Goal: Information Seeking & Learning: Find specific fact

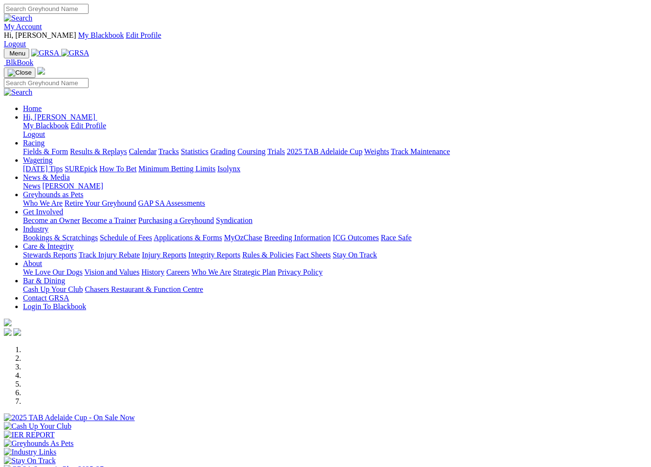
scroll to position [191, 0]
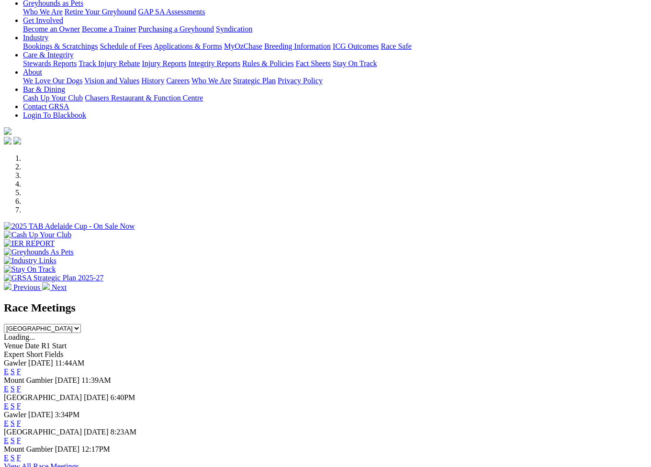
click at [21, 419] on link "F" at bounding box center [19, 423] width 4 height 8
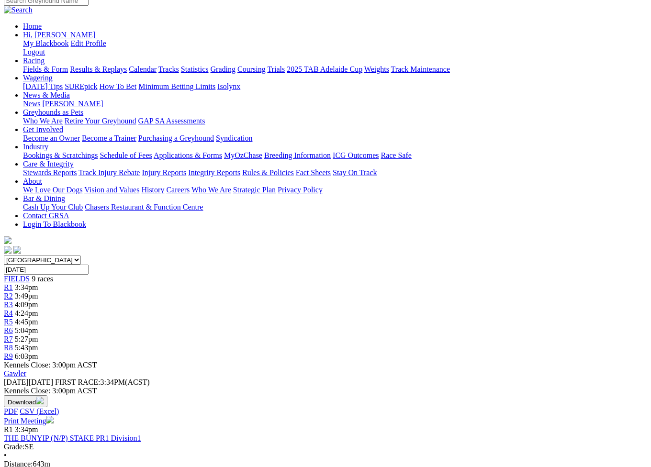
scroll to position [96, 0]
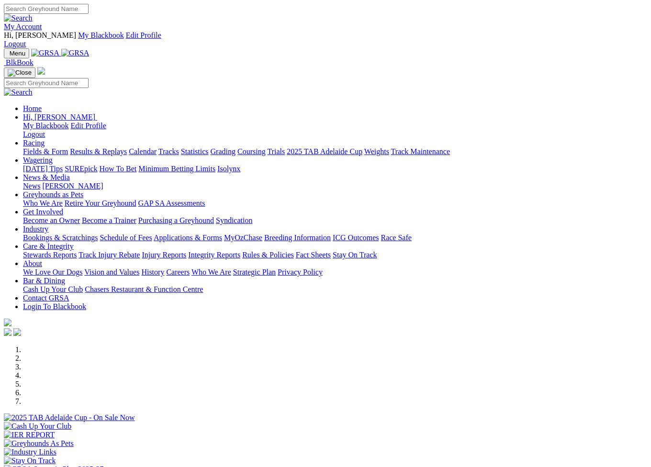
scroll to position [287, 0]
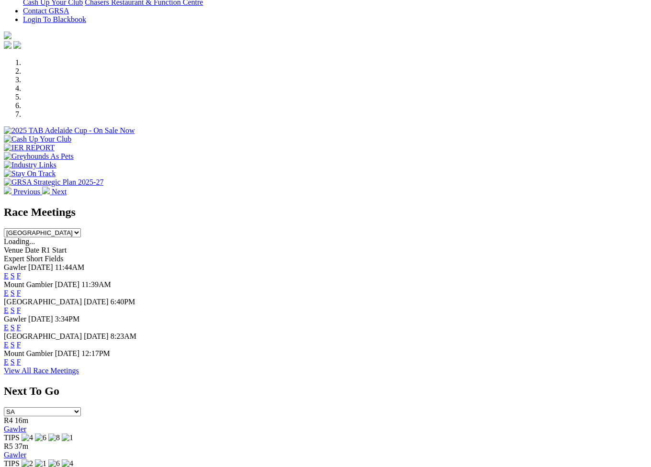
click at [21, 341] on link "F" at bounding box center [19, 345] width 4 height 8
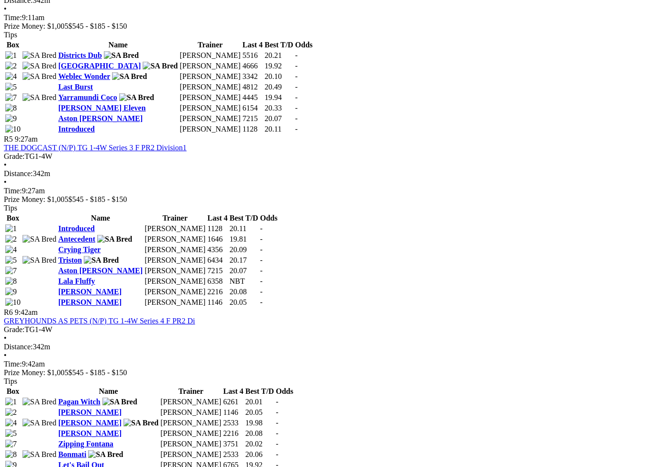
scroll to position [1101, 0]
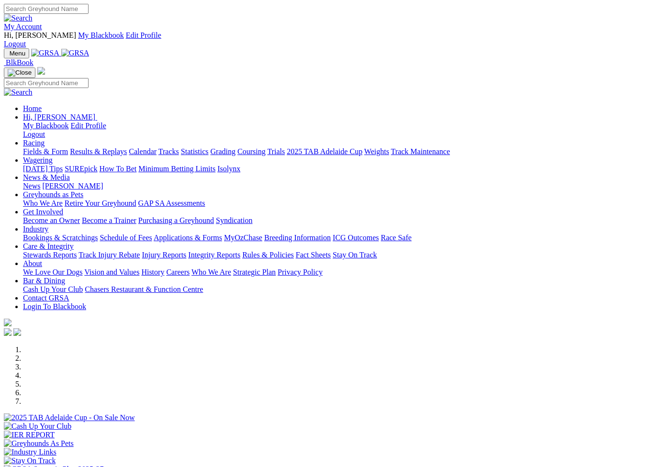
scroll to position [287, 0]
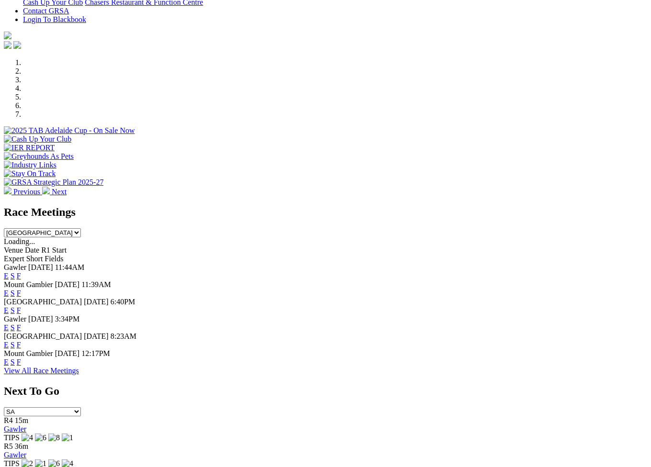
click at [21, 306] on link "F" at bounding box center [19, 310] width 4 height 8
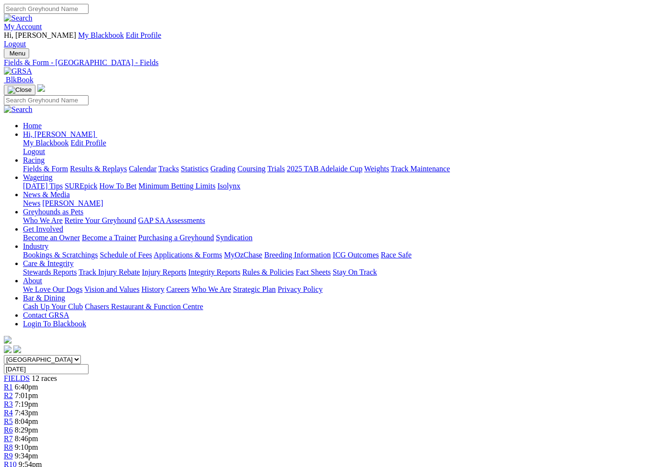
click at [89, 8] on input "Search" at bounding box center [46, 9] width 85 height 10
type input "reiko terror"
click at [33, 14] on img at bounding box center [18, 18] width 29 height 9
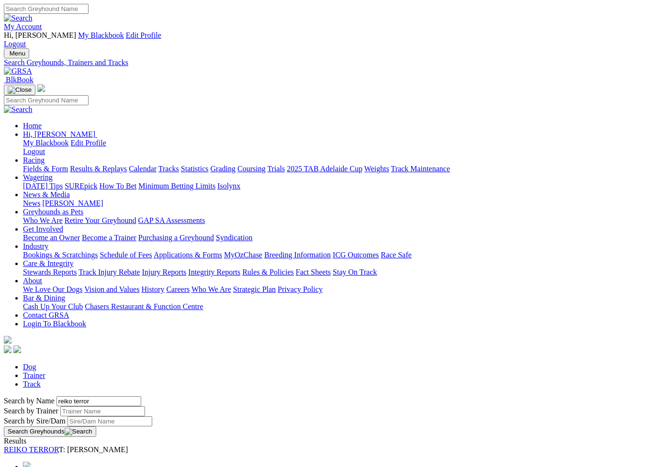
click at [47, 446] on link "REIKO TERROR" at bounding box center [31, 450] width 55 height 8
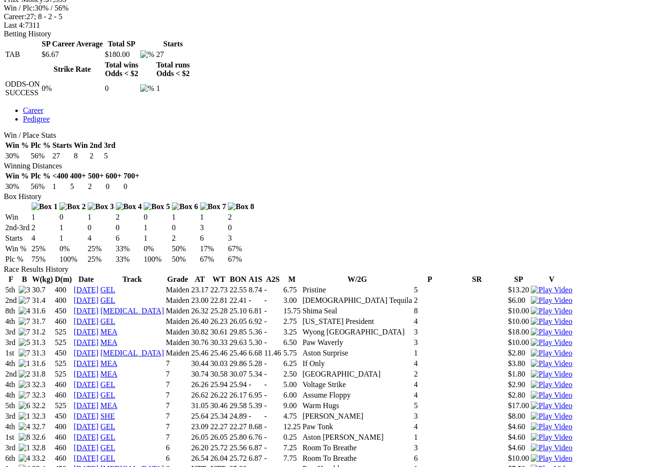
scroll to position [479, 0]
